Goal: Task Accomplishment & Management: Complete application form

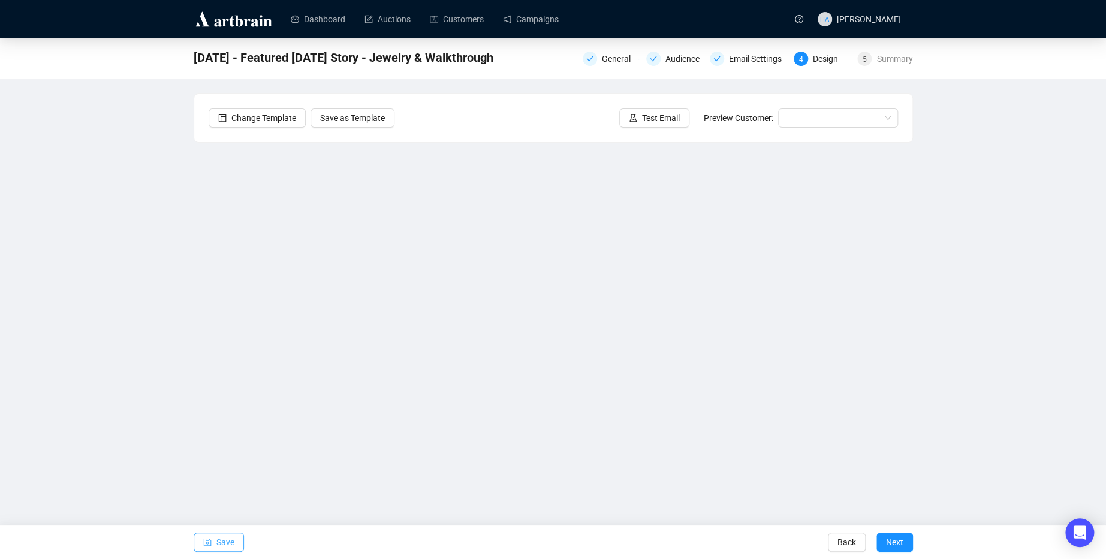
click at [227, 543] on span "Save" at bounding box center [225, 543] width 18 height 34
click at [610, 60] on div "General" at bounding box center [620, 59] width 36 height 14
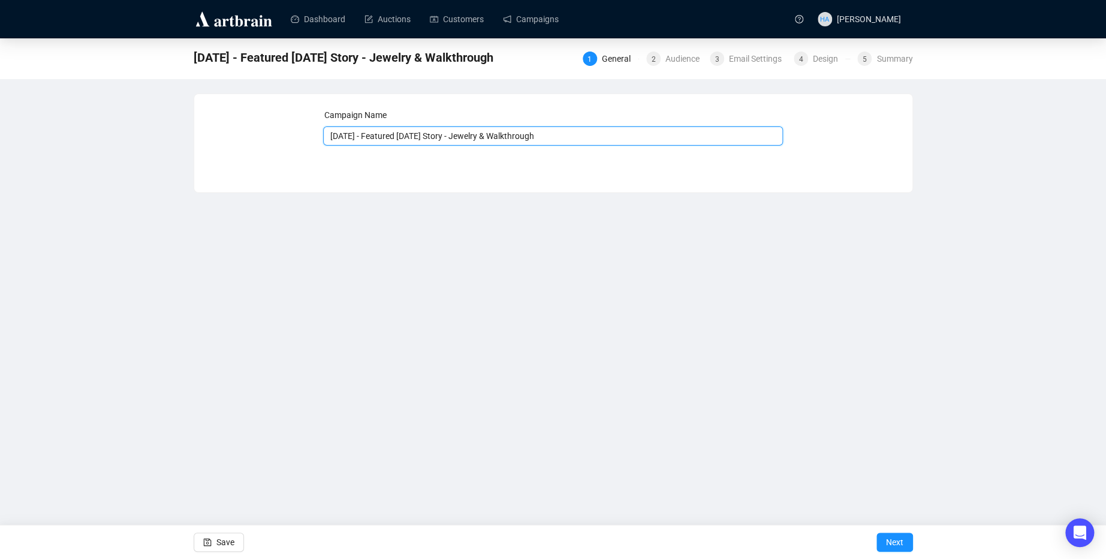
drag, startPoint x: 431, startPoint y: 136, endPoint x: 444, endPoint y: 137, distance: 13.2
click at [432, 136] on input "[DATE] - Featured [DATE] Story - Jewelry & Walkthrough" at bounding box center [553, 136] width 460 height 19
click at [469, 137] on input "[DATE] - Featured [DATE] Story - Jewelry & Walkthrough" at bounding box center [553, 136] width 460 height 19
type input "[DATE] - Featured [DATE] Stories - Jewelry & Walkthrough"
click at [895, 541] on span "Next" at bounding box center [894, 543] width 17 height 34
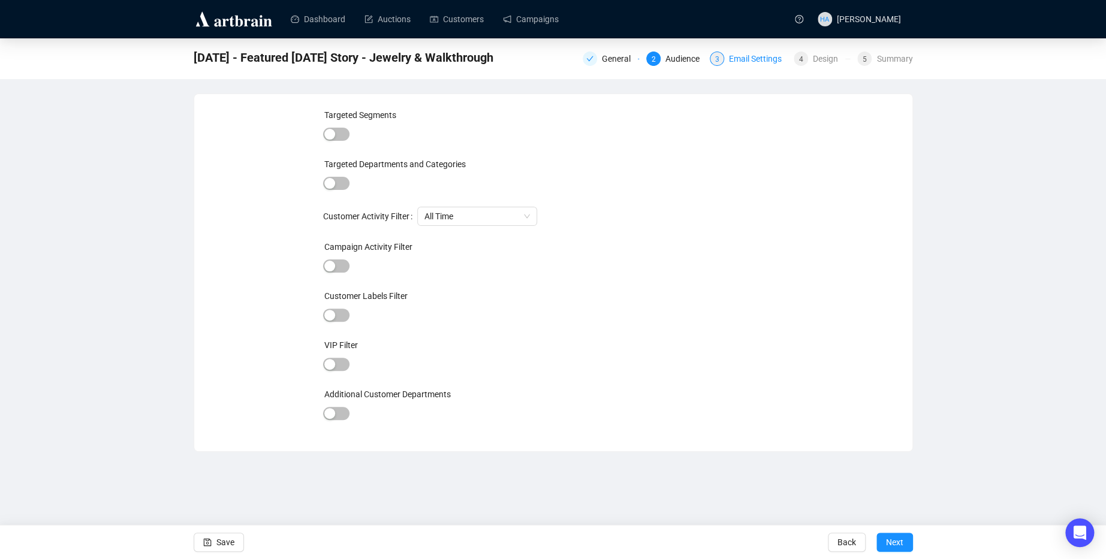
click at [755, 56] on div "Email Settings" at bounding box center [759, 59] width 60 height 14
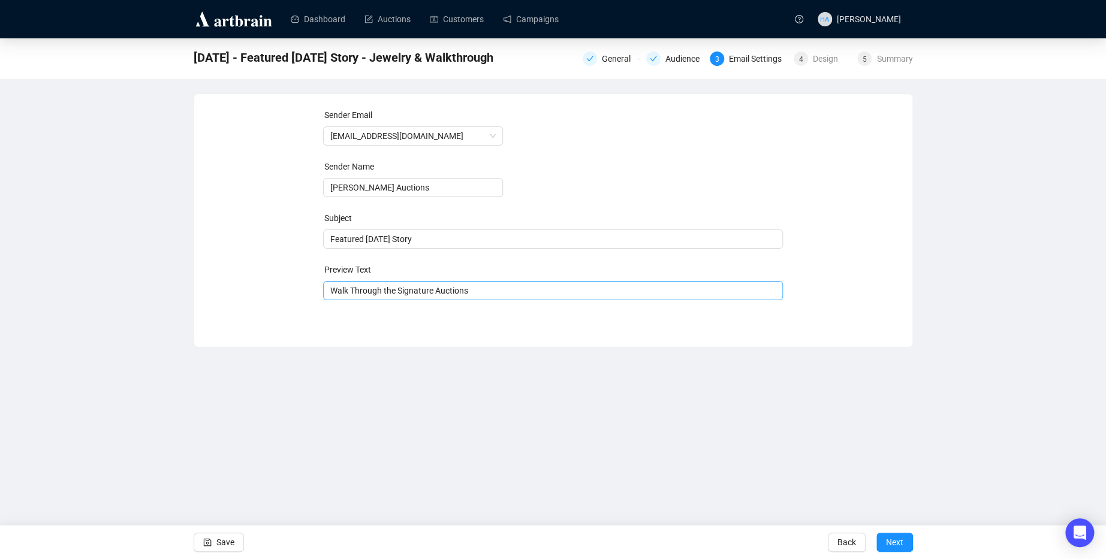
click at [395, 293] on span "Walk Through the Signature Auctions" at bounding box center [553, 291] width 460 height 10
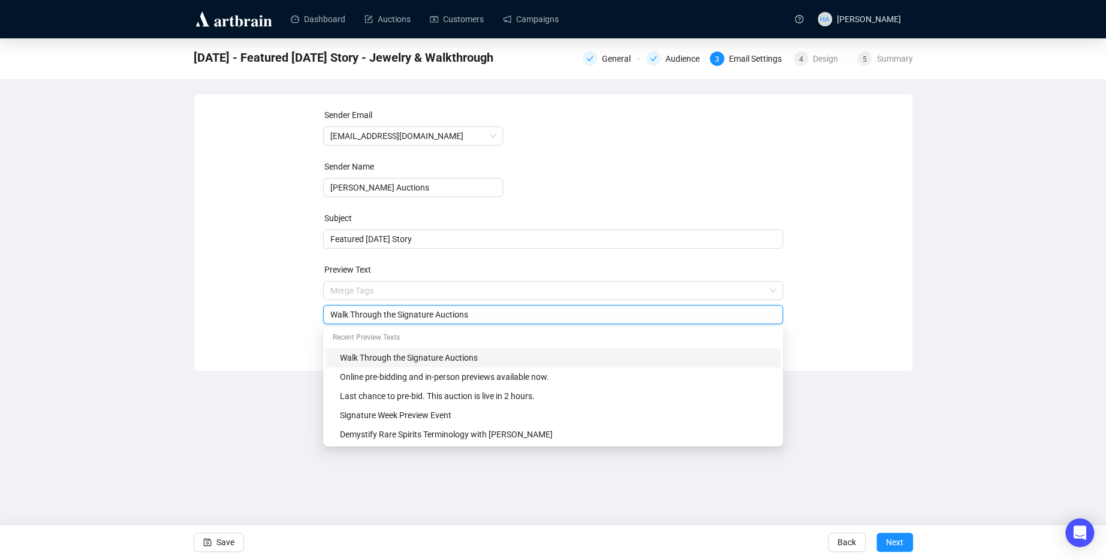
click at [362, 312] on input "Walk Through the Signature Auctions" at bounding box center [552, 314] width 445 height 13
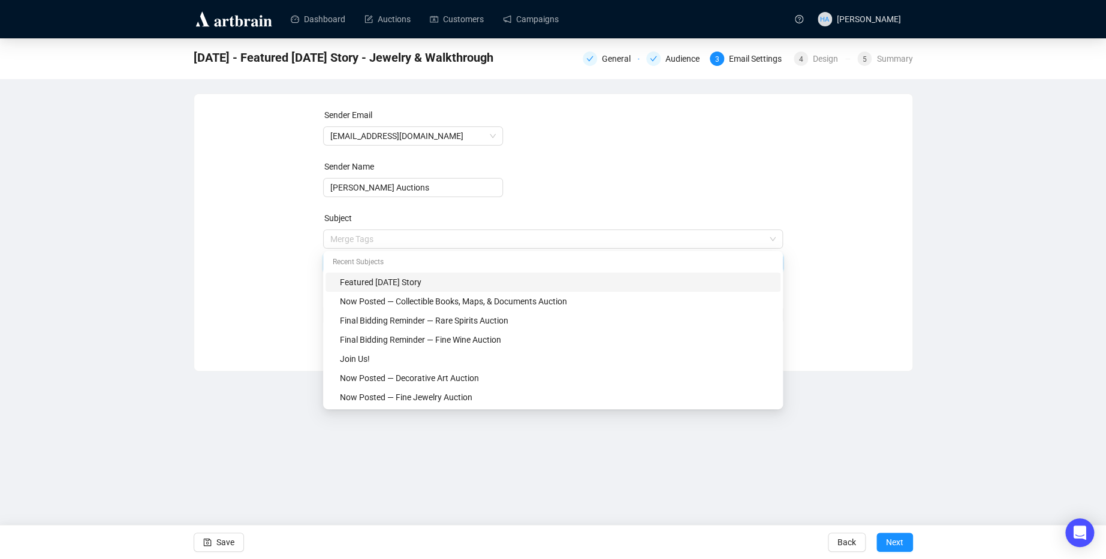
click at [436, 243] on span "Merge Tags Featured [DATE] Story" at bounding box center [553, 251] width 460 height 34
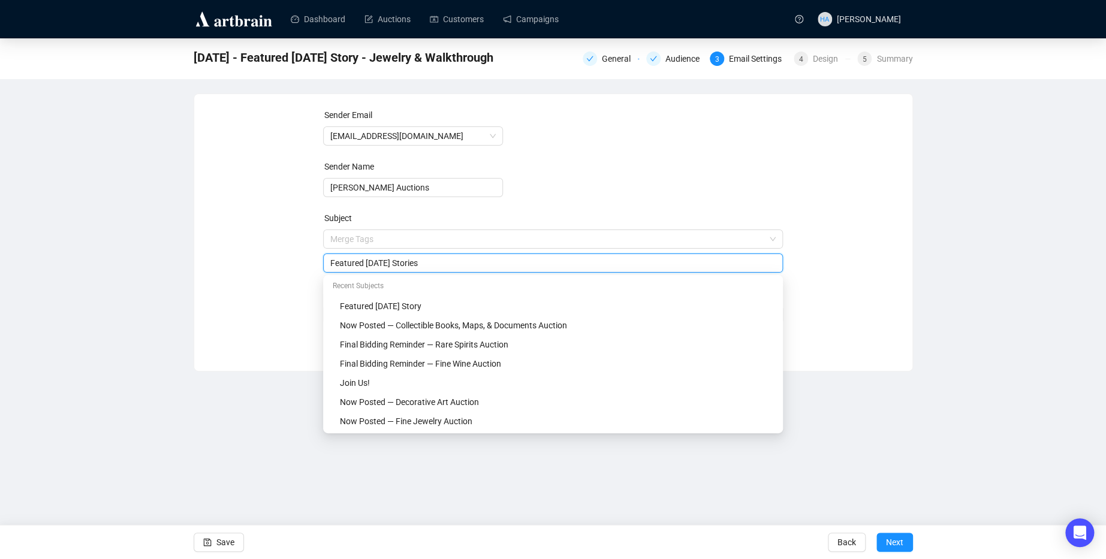
type input "Featured [DATE] Stories"
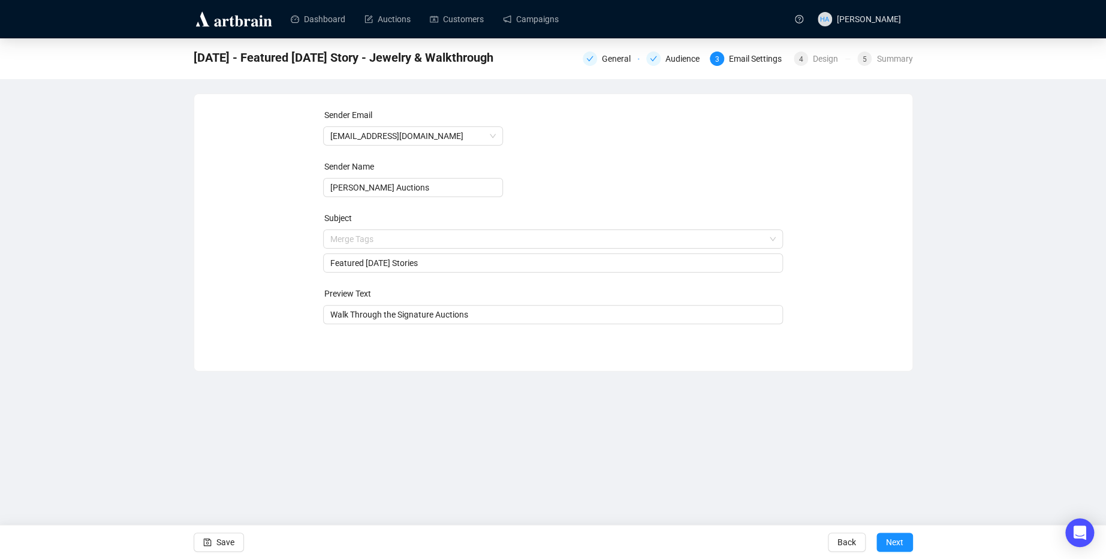
drag, startPoint x: 240, startPoint y: 267, endPoint x: 293, endPoint y: 281, distance: 54.5
click at [242, 268] on div "Sender Email [EMAIL_ADDRESS][DOMAIN_NAME] Sender Name [PERSON_NAME] Auctions Su…" at bounding box center [554, 224] width 690 height 230
click at [371, 313] on input "Walk Through the Signature Auctions" at bounding box center [552, 314] width 445 height 13
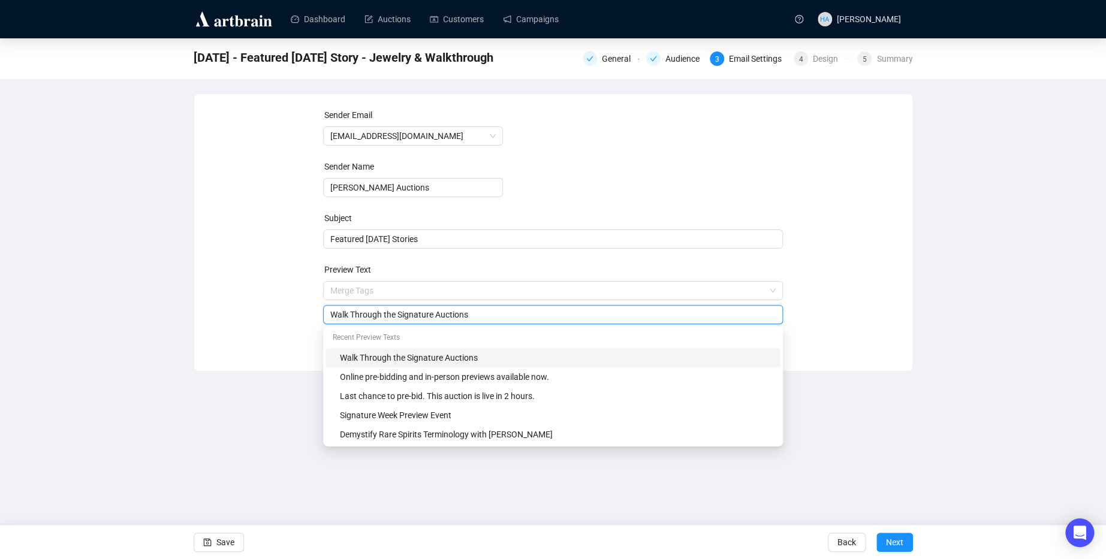
click at [420, 313] on input "Walk Through the Signature Auctions" at bounding box center [552, 314] width 445 height 13
click at [483, 313] on input "Walk Through the Signature Auctions" at bounding box center [552, 314] width 445 height 13
click at [329, 314] on div "Walk Through the Signature Auctions and" at bounding box center [553, 314] width 460 height 19
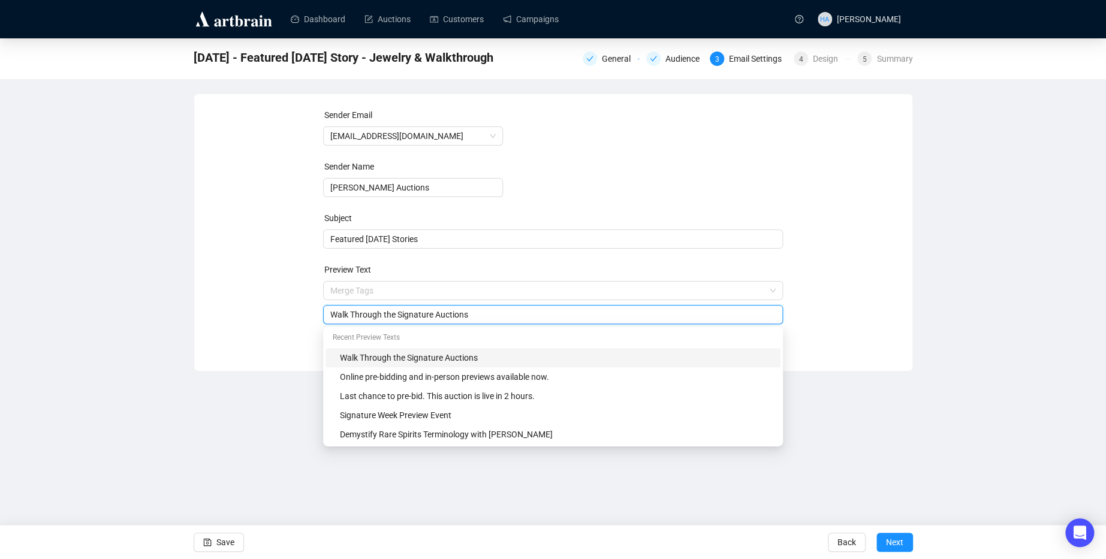
click at [329, 314] on div "Walk Through the Signature Auctions" at bounding box center [553, 314] width 460 height 19
click at [332, 312] on input "Walk Through the Signature Auctions" at bounding box center [552, 314] width 445 height 13
click at [271, 318] on div "Sender Email [EMAIL_ADDRESS][DOMAIN_NAME] Sender Name [PERSON_NAME] Auctions Su…" at bounding box center [554, 224] width 690 height 230
click at [330, 314] on input "Sapphires, and a Walk Through the Signature Auctions" at bounding box center [552, 314] width 445 height 13
type input "Stunning Sapphires, and a Walk Through the Signature Auctions"
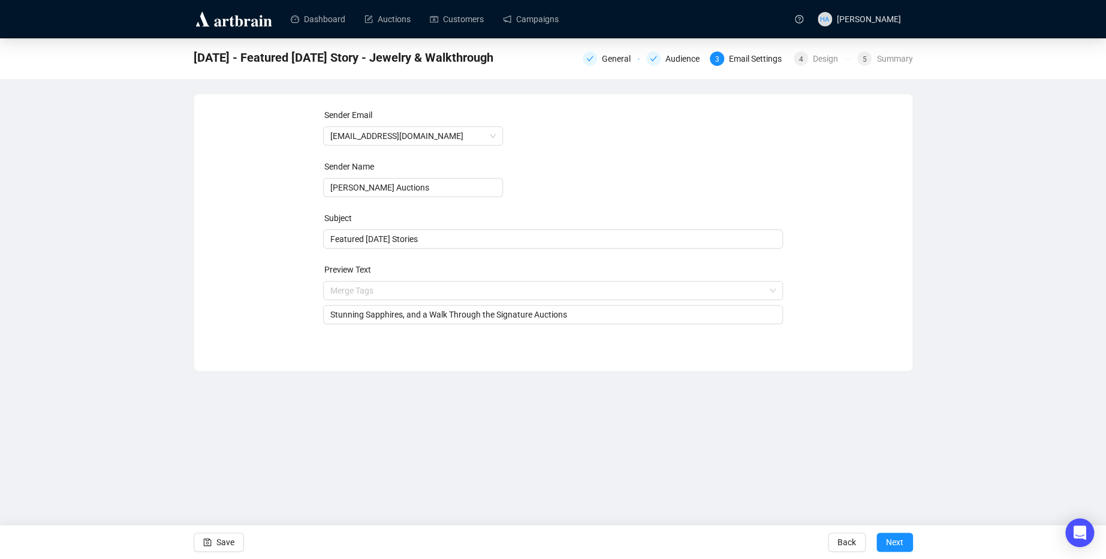
click at [264, 310] on div "Sender Email [EMAIL_ADDRESS][DOMAIN_NAME] Sender Name [PERSON_NAME] Auctions Su…" at bounding box center [554, 224] width 690 height 230
click at [225, 541] on span "Save" at bounding box center [225, 543] width 18 height 34
click at [901, 540] on span "Next" at bounding box center [894, 543] width 17 height 34
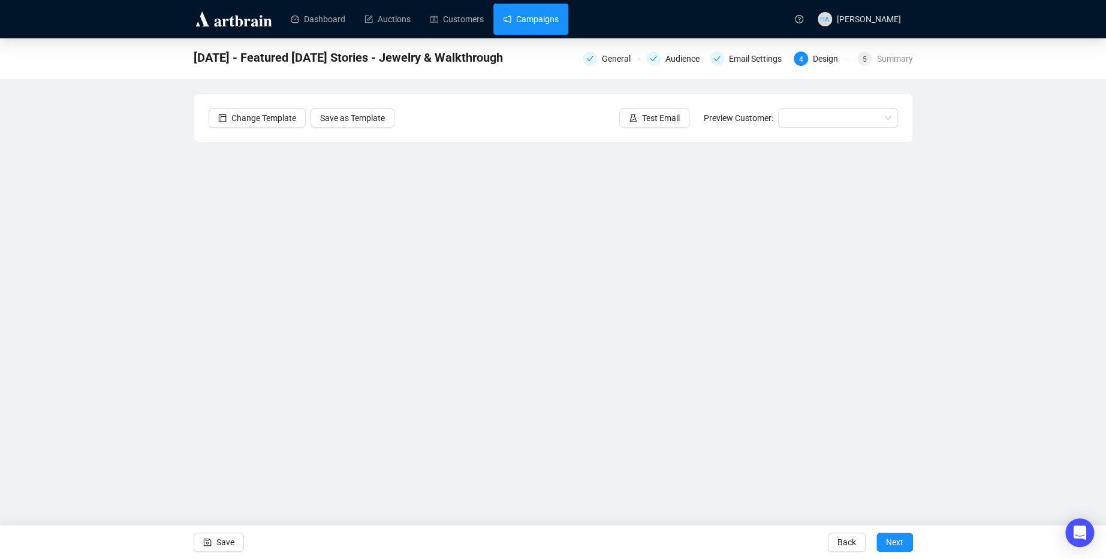
click at [538, 23] on link "Campaigns" at bounding box center [531, 19] width 56 height 31
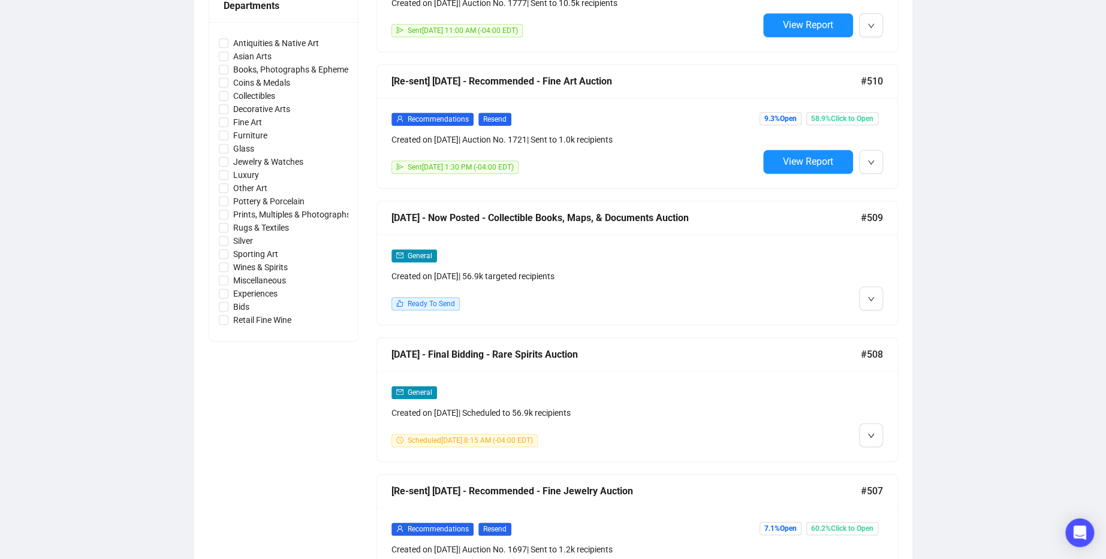
scroll to position [565, 0]
